Goal: Use online tool/utility

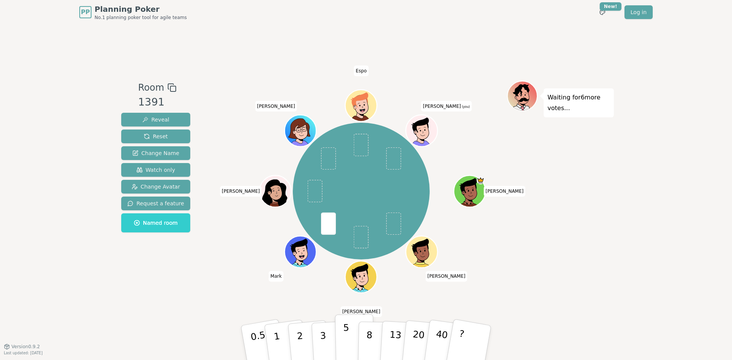
click at [349, 332] on button "5" at bounding box center [354, 343] width 39 height 58
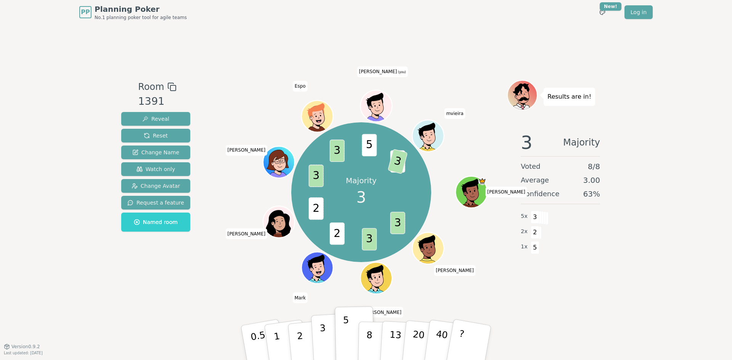
click at [322, 338] on p "3" at bounding box center [324, 344] width 8 height 42
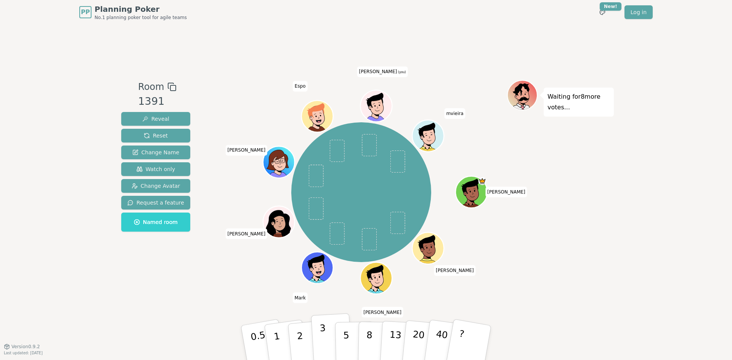
click at [323, 337] on p "3" at bounding box center [324, 344] width 8 height 42
click at [326, 347] on button "3" at bounding box center [332, 342] width 42 height 59
click at [309, 337] on button "2" at bounding box center [308, 343] width 43 height 61
click at [296, 336] on button "2" at bounding box center [308, 343] width 43 height 61
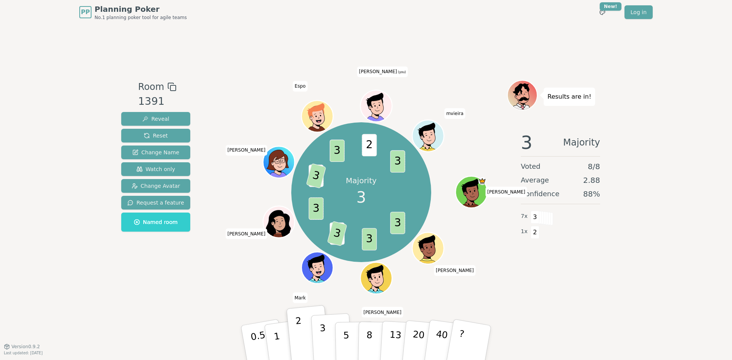
click at [322, 345] on p "3" at bounding box center [324, 344] width 8 height 42
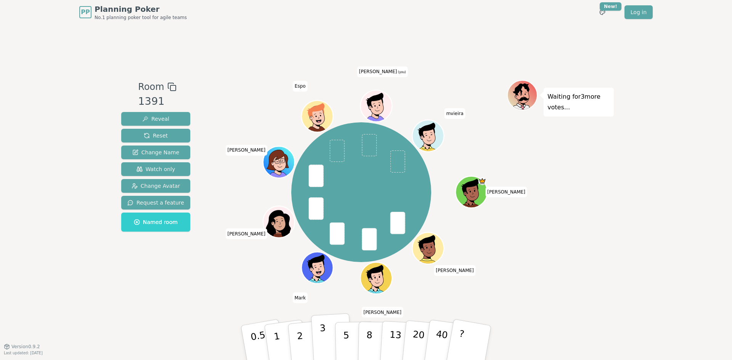
click at [327, 336] on button "3" at bounding box center [332, 342] width 42 height 59
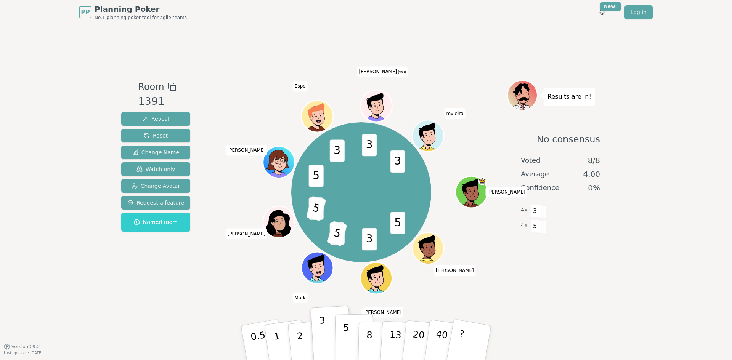
click at [350, 336] on button "5" at bounding box center [354, 343] width 39 height 58
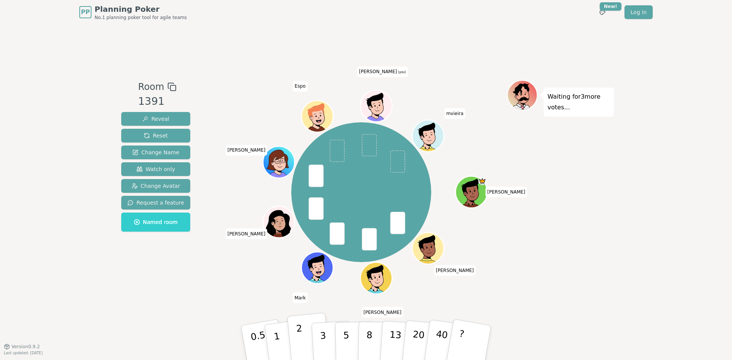
click at [295, 339] on button "2" at bounding box center [308, 343] width 43 height 61
